Goal: Use online tool/utility: Utilize a website feature to perform a specific function

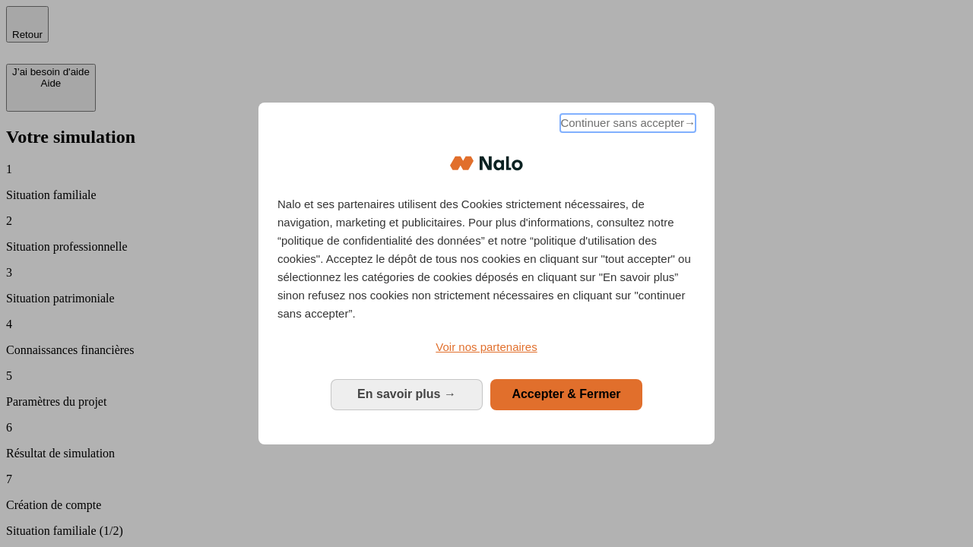
click at [626, 125] on span "Continuer sans accepter →" at bounding box center [627, 123] width 135 height 18
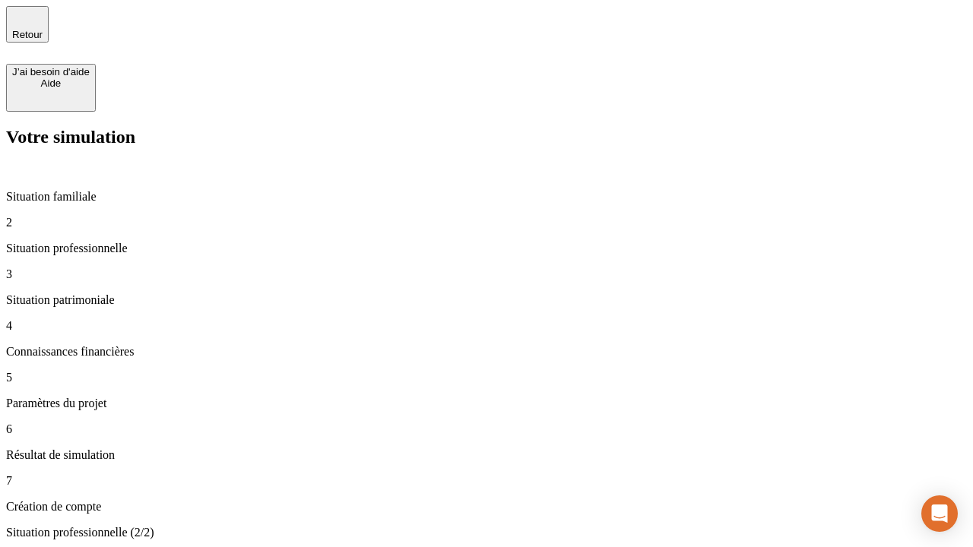
type input "30 000"
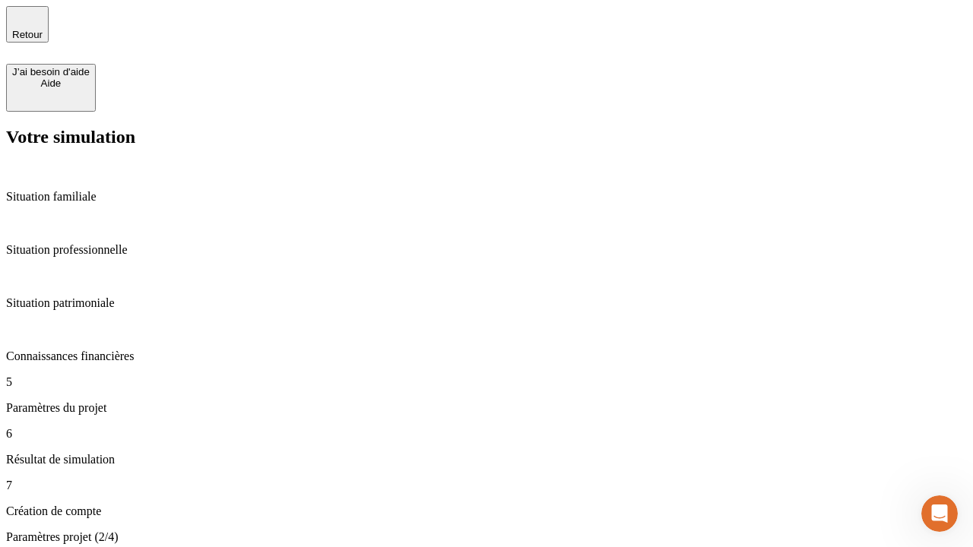
type input "25"
type input "64"
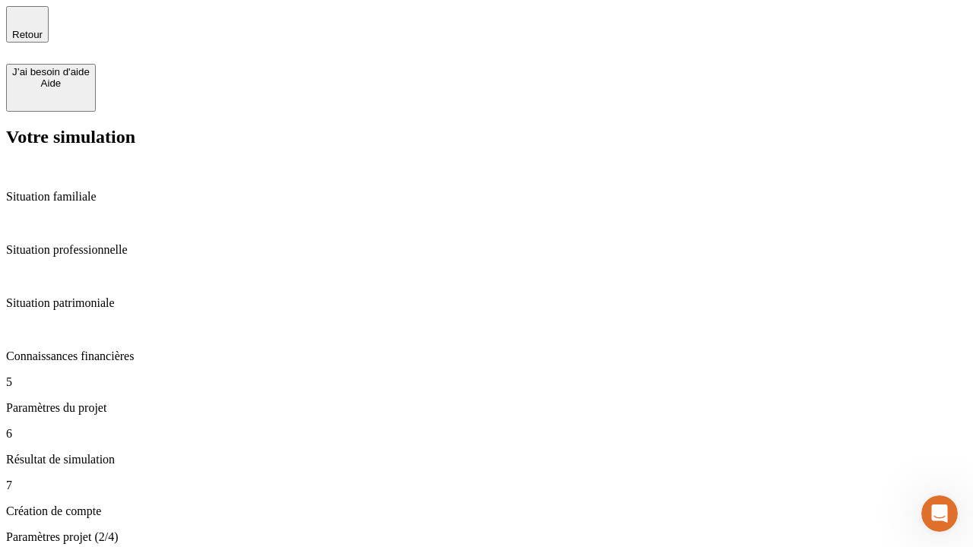
type input "1 000"
type input "640"
